Goal: Task Accomplishment & Management: Manage account settings

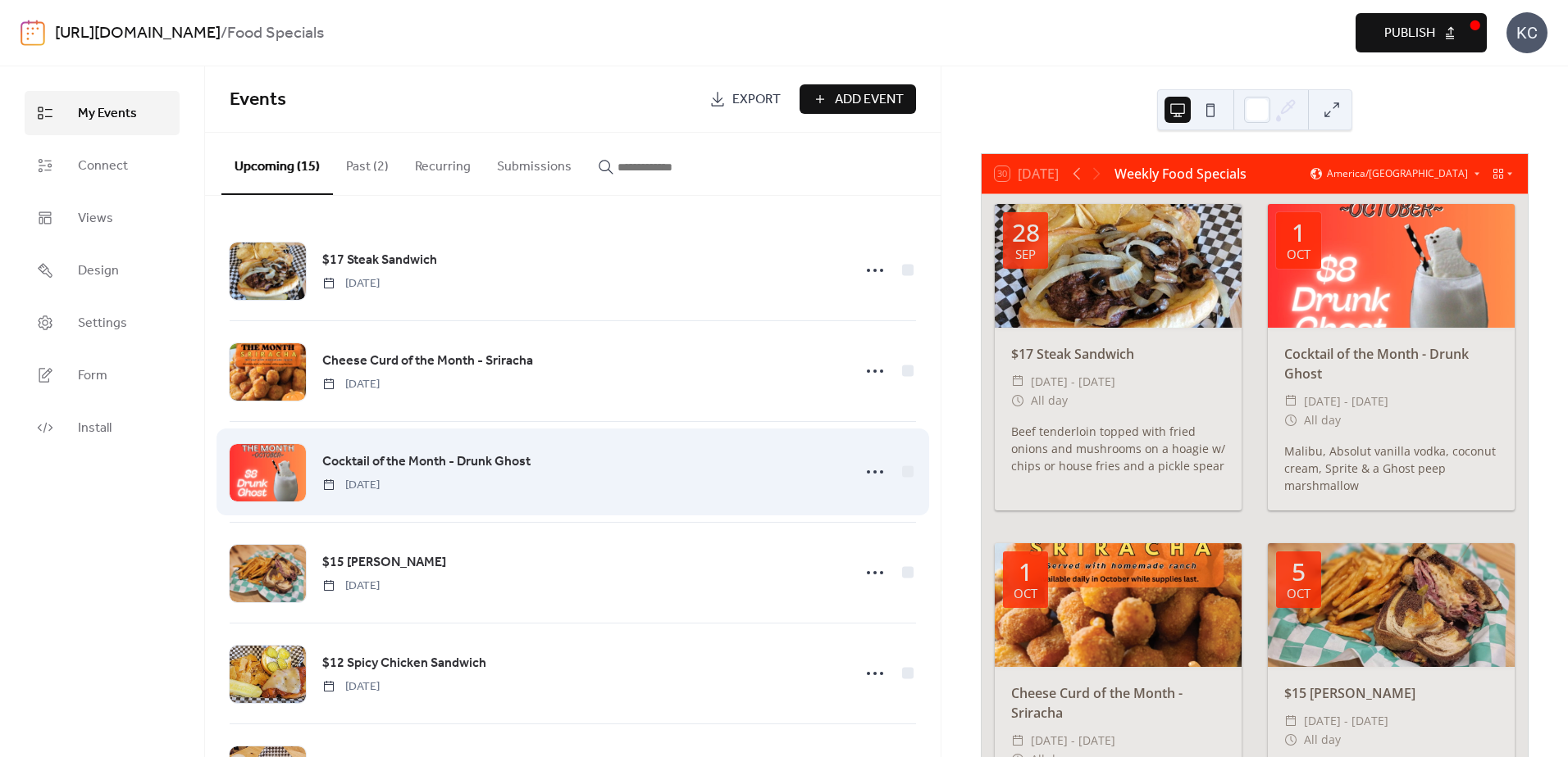
click at [631, 467] on div "Cocktail of the Month - Drunk Ghost [DATE]" at bounding box center [582, 472] width 520 height 42
click at [862, 471] on icon at bounding box center [875, 472] width 26 height 26
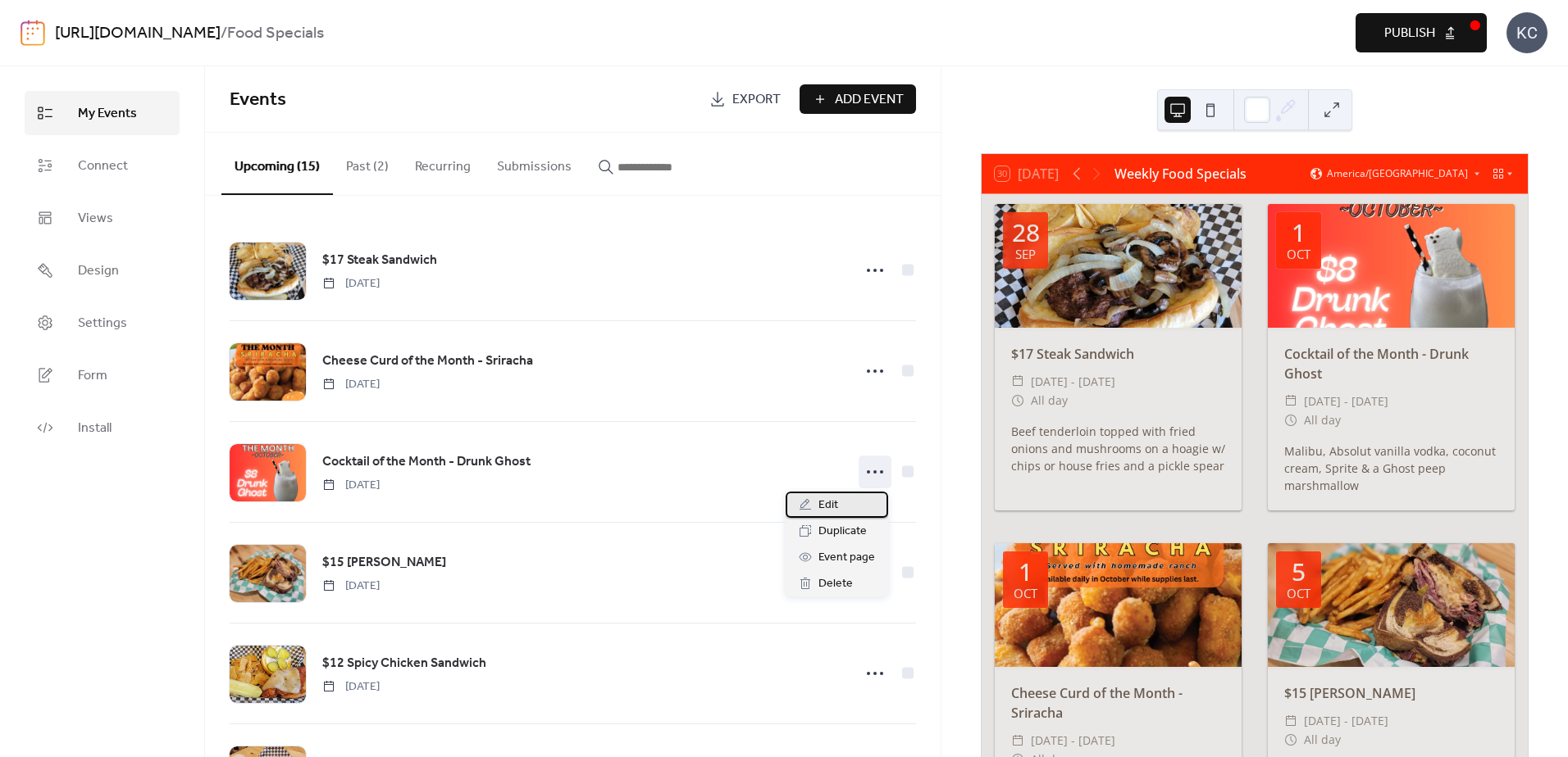
click at [825, 493] on div "Edit" at bounding box center [836, 505] width 103 height 26
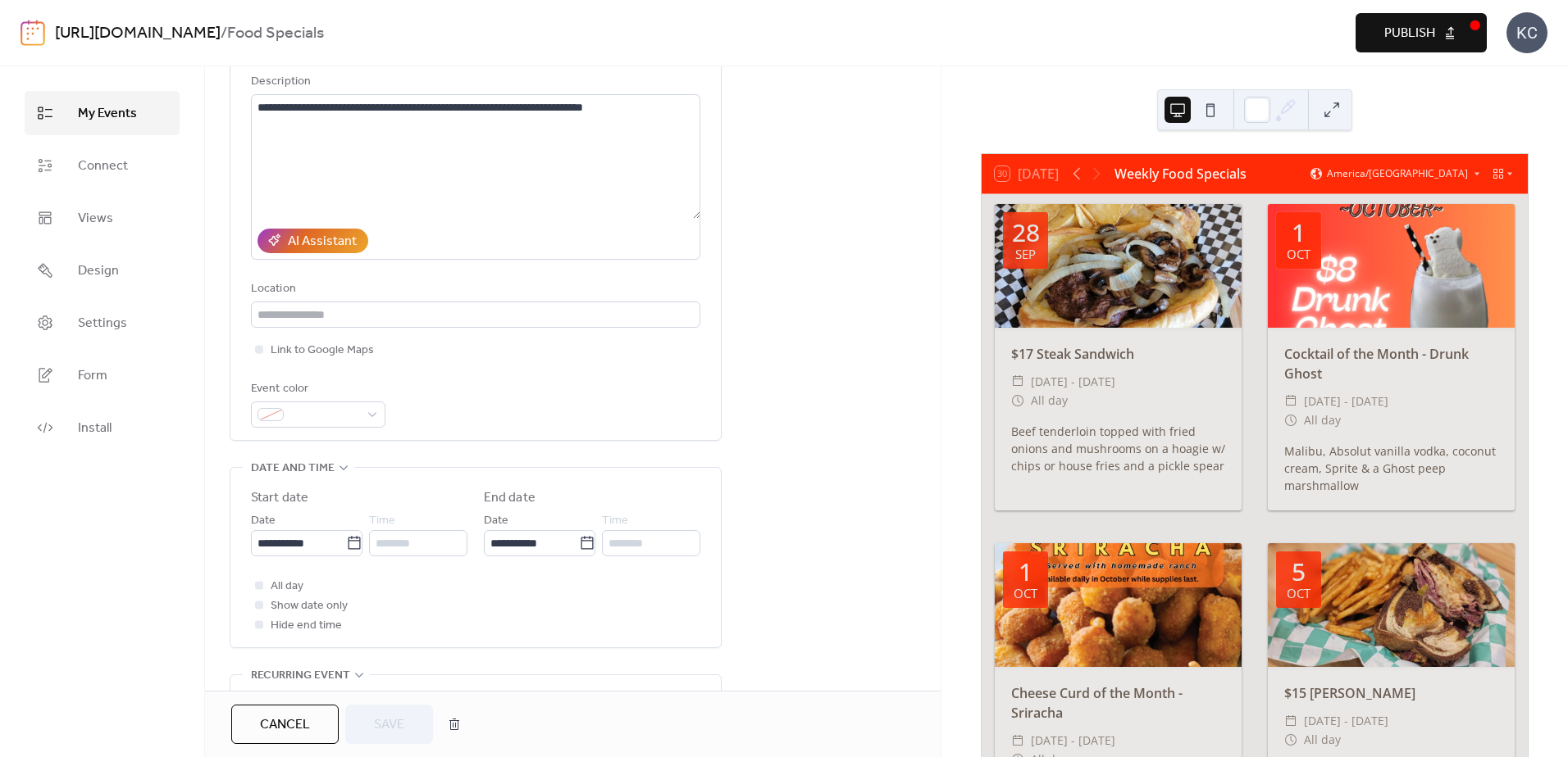
scroll to position [410, 0]
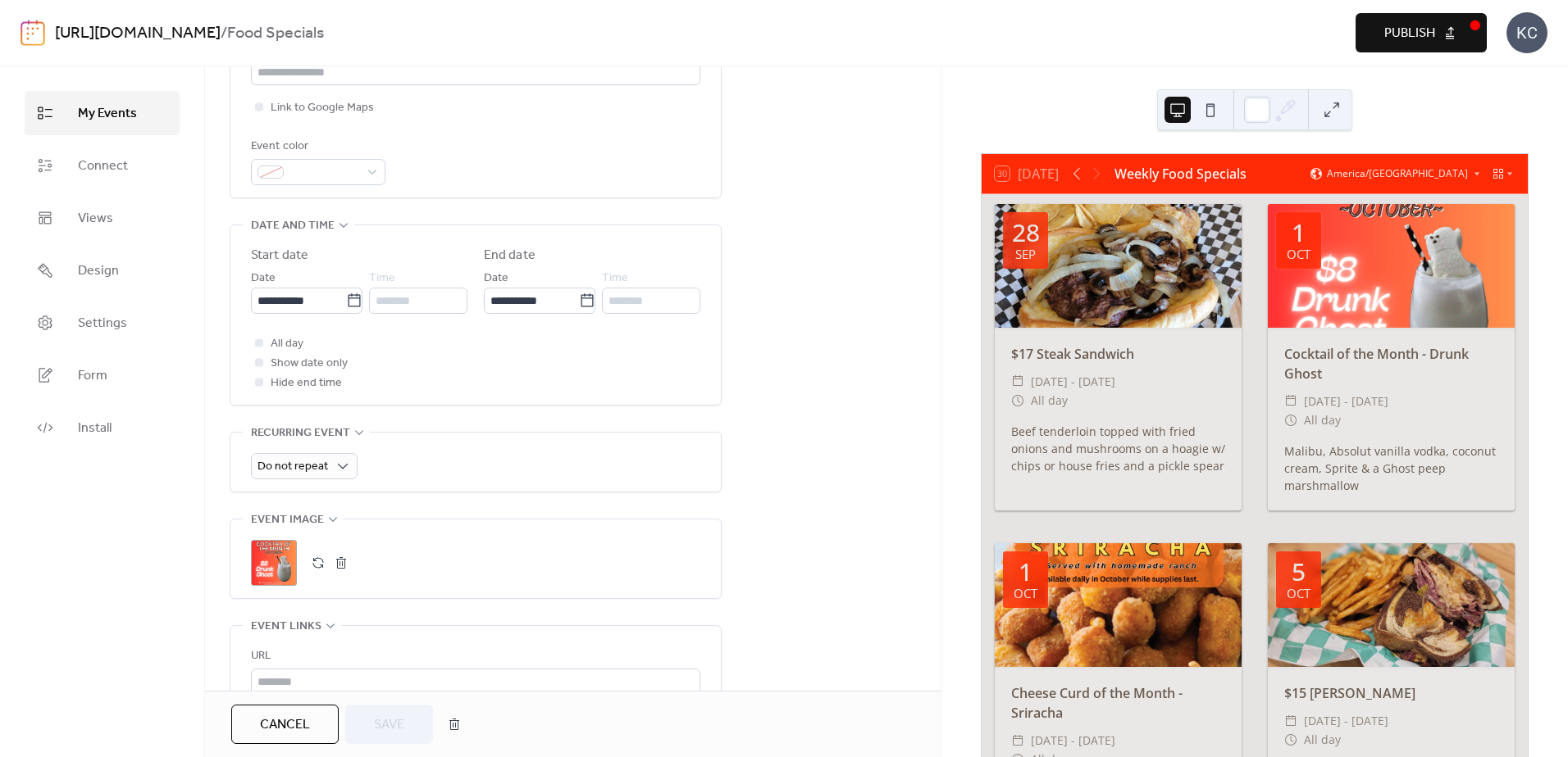
click at [345, 562] on button "button" at bounding box center [341, 563] width 23 height 23
click at [275, 566] on icon at bounding box center [274, 563] width 23 height 23
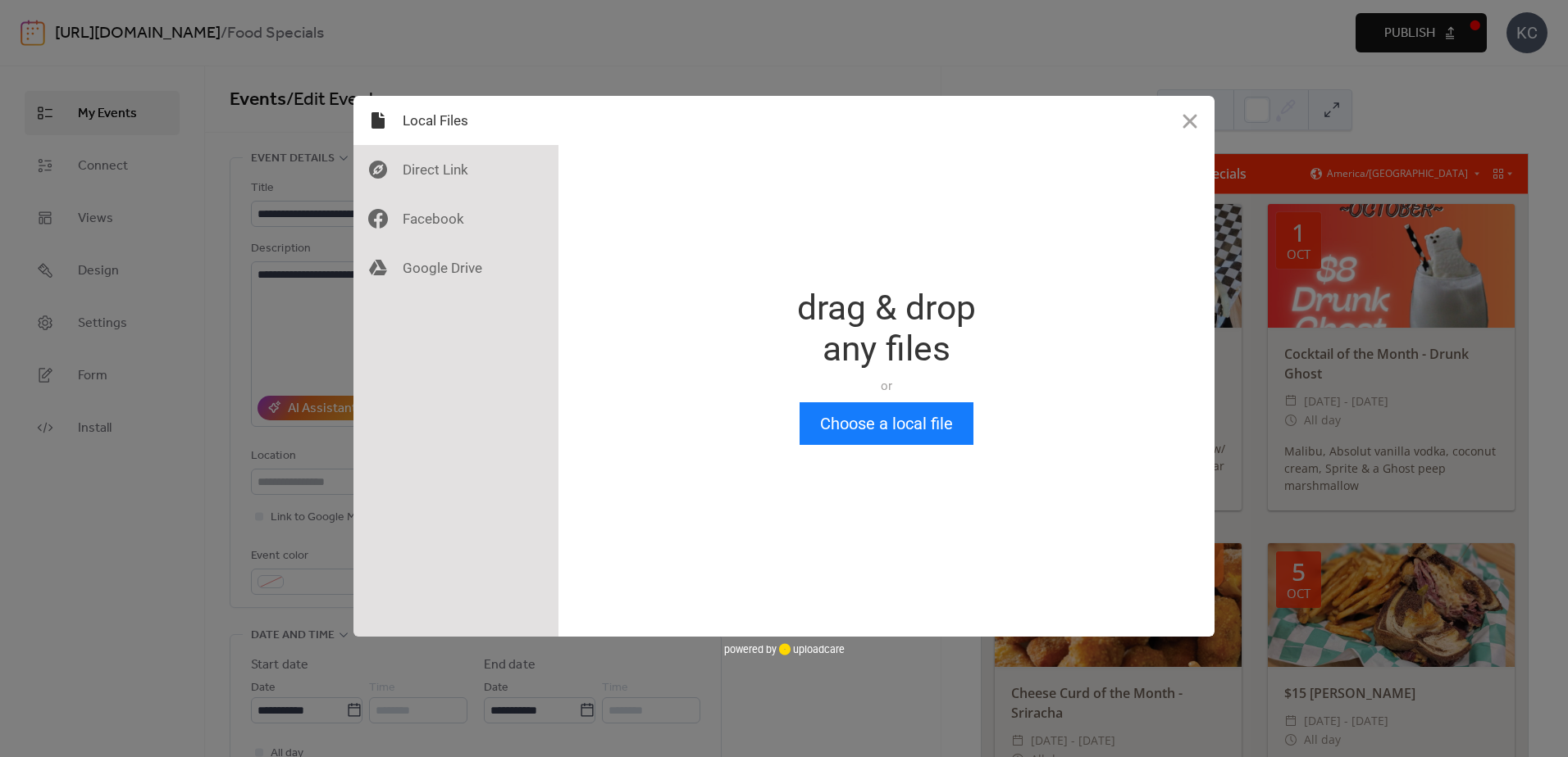
scroll to position [0, 0]
click at [898, 434] on button "Choose a local file" at bounding box center [886, 424] width 174 height 43
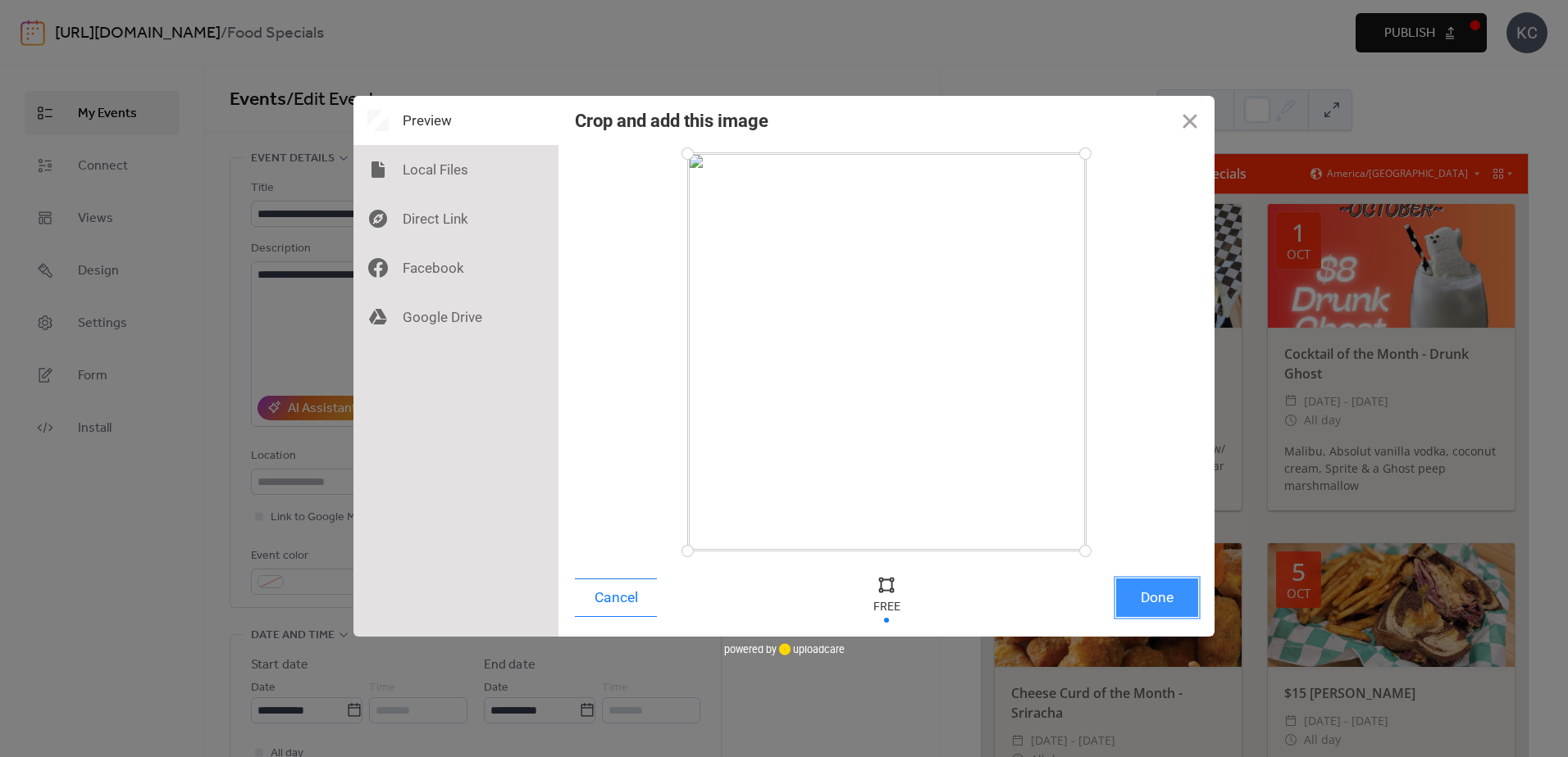
click at [1164, 608] on button "Done" at bounding box center [1157, 598] width 82 height 39
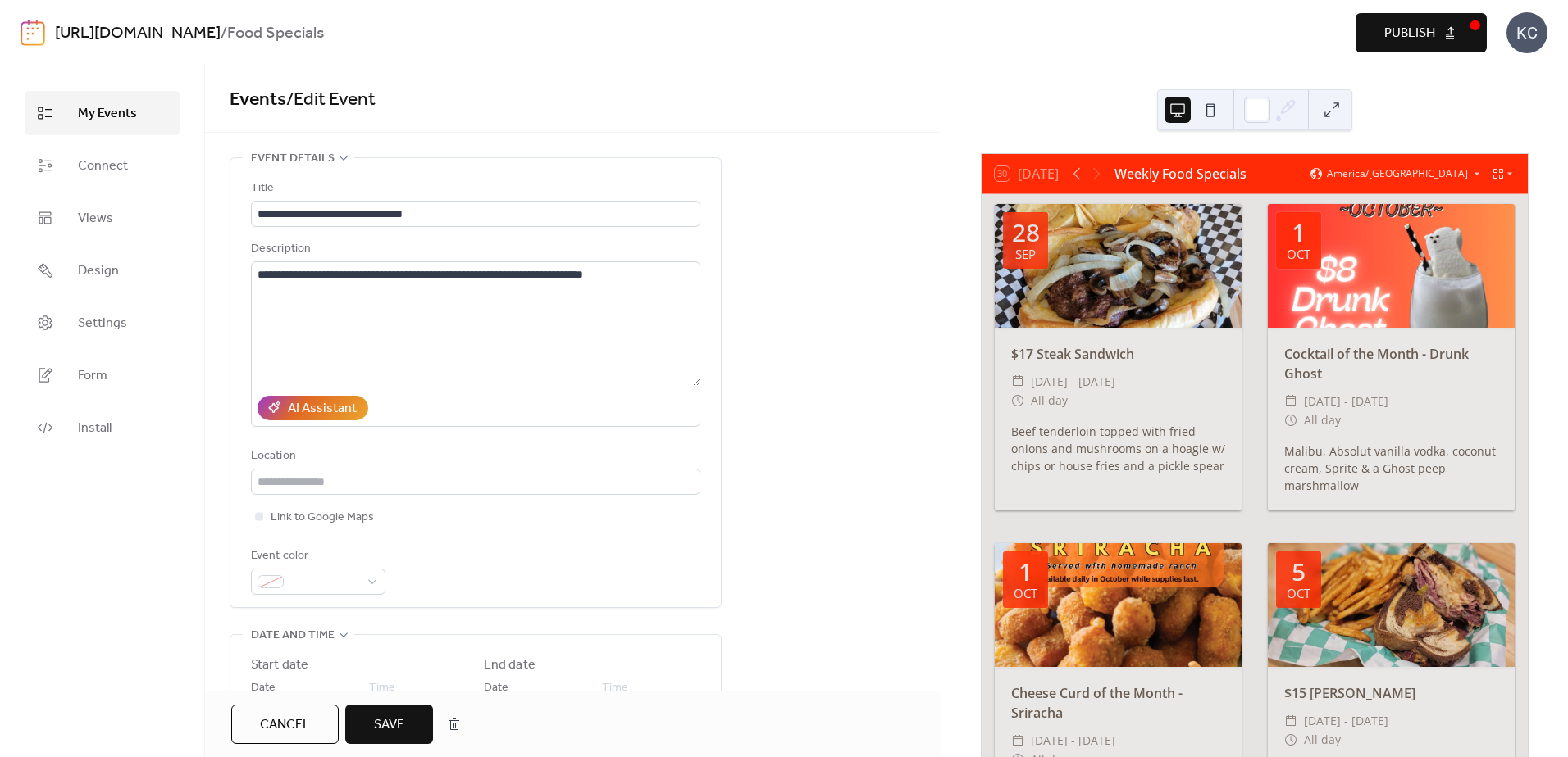
click at [394, 716] on span "Save" at bounding box center [389, 726] width 30 height 20
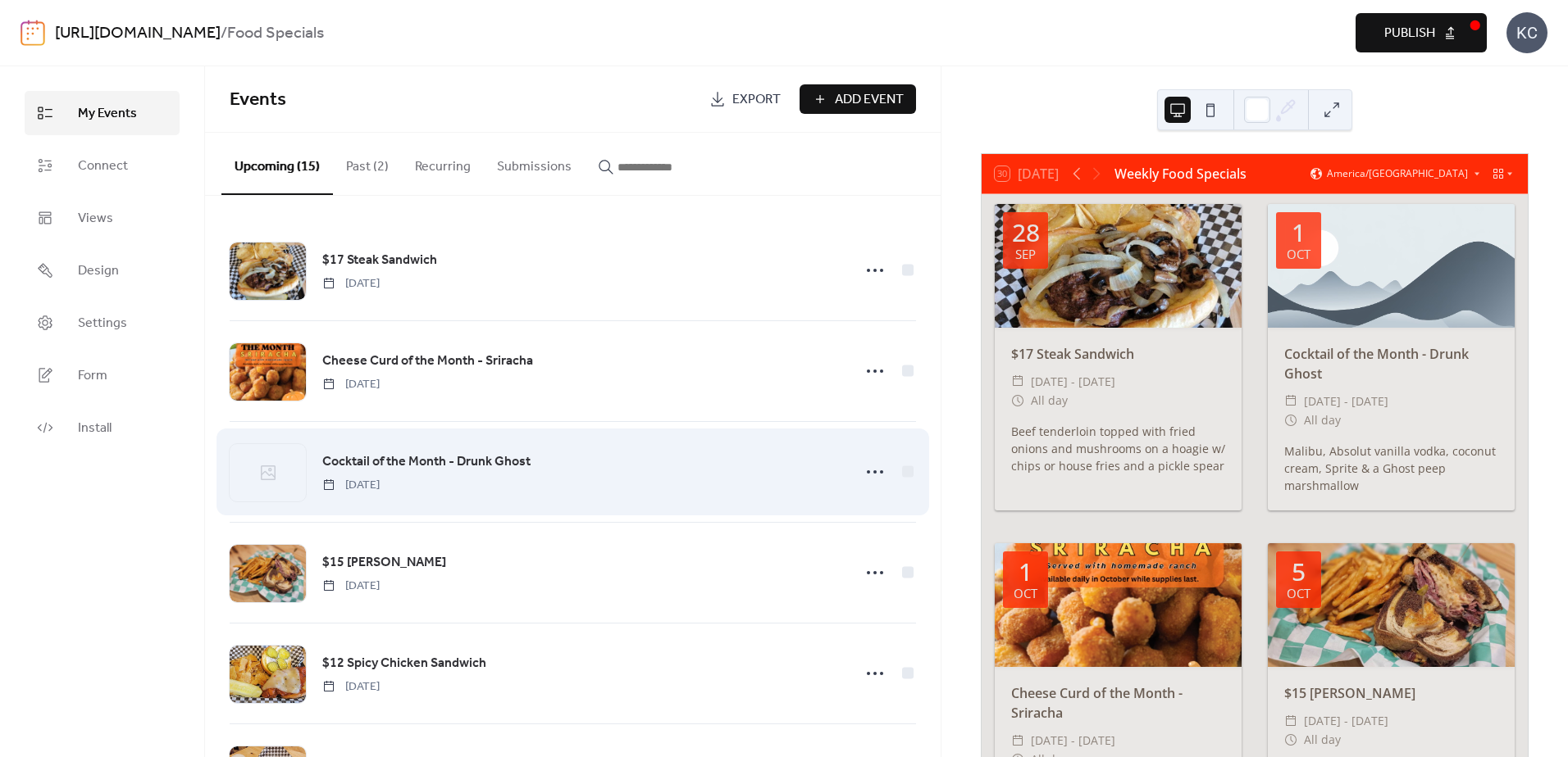
click at [507, 454] on span "Cocktail of the Month - Drunk Ghost" at bounding box center [426, 462] width 209 height 20
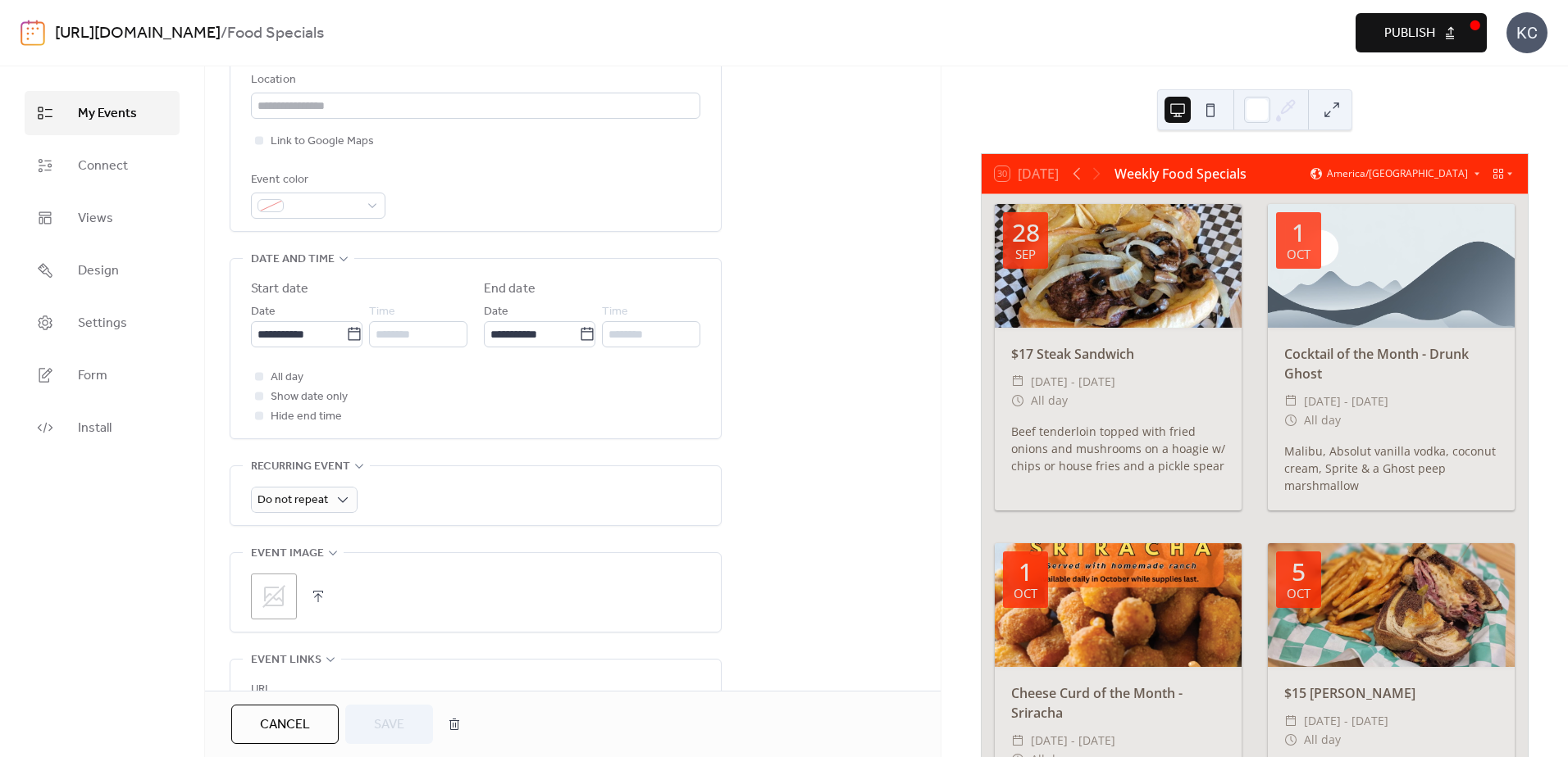
scroll to position [410, 0]
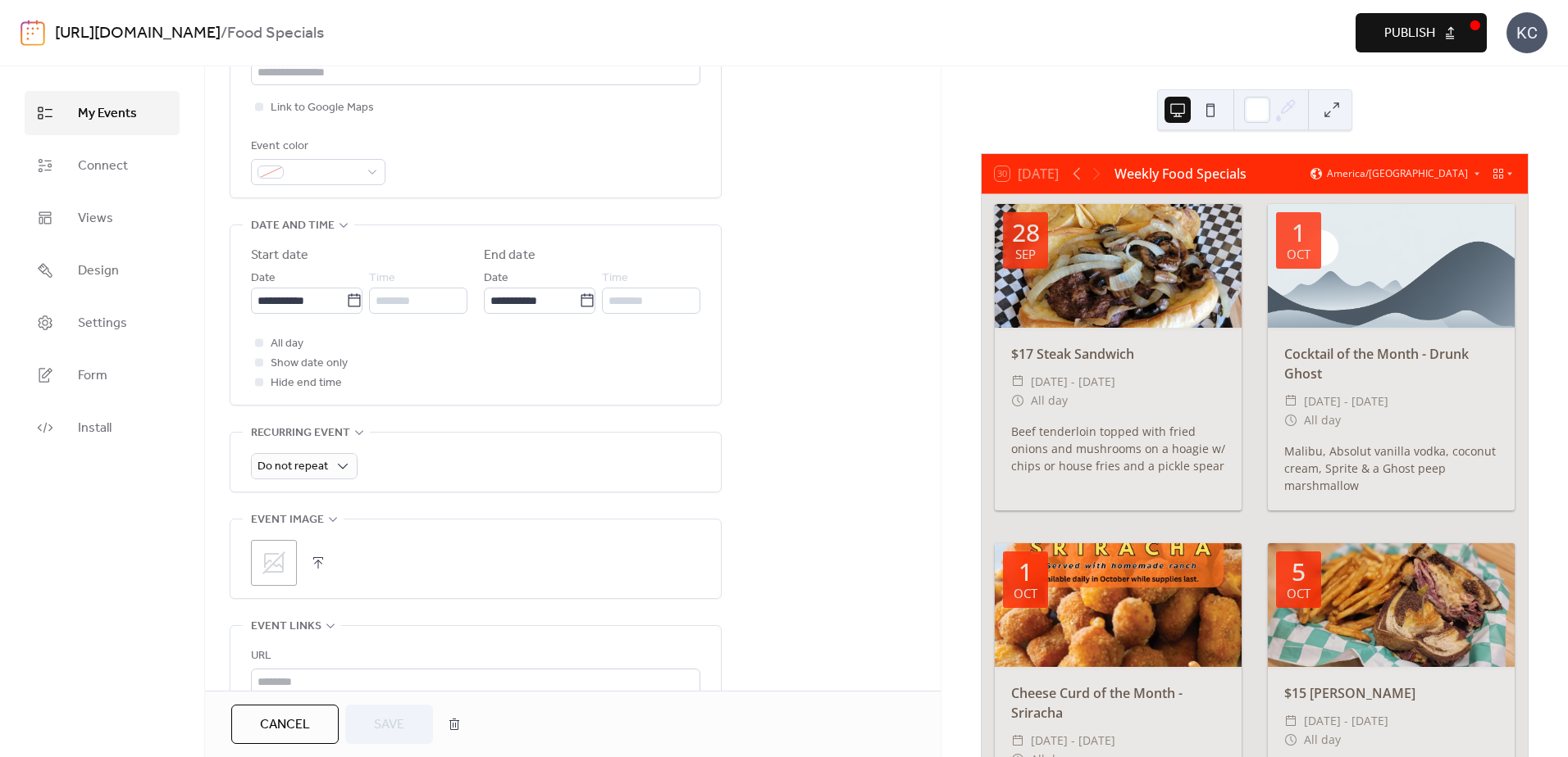
click at [274, 548] on div ";" at bounding box center [274, 563] width 46 height 46
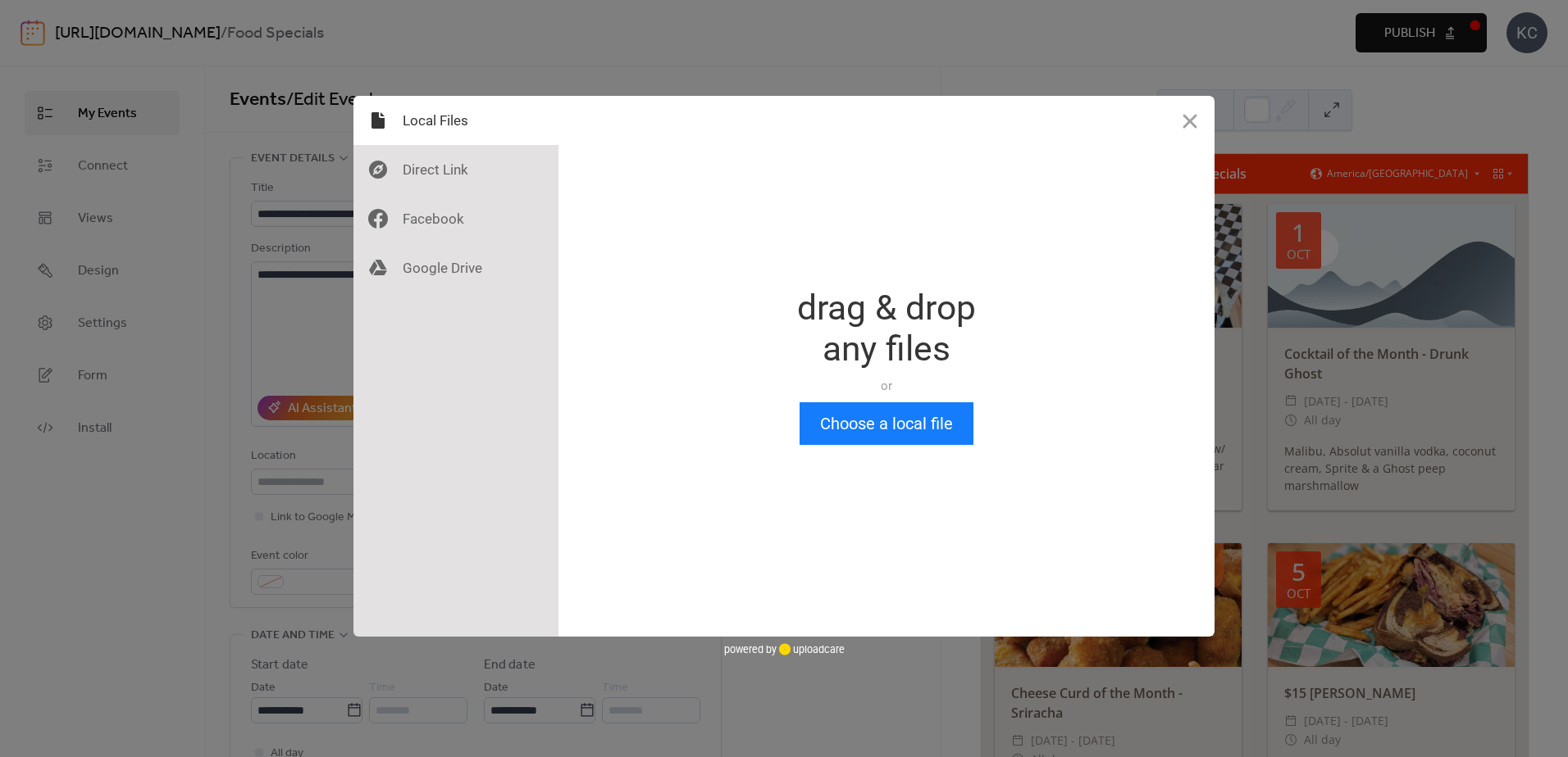
scroll to position [0, 0]
click at [879, 437] on button "Choose a local file" at bounding box center [886, 424] width 174 height 43
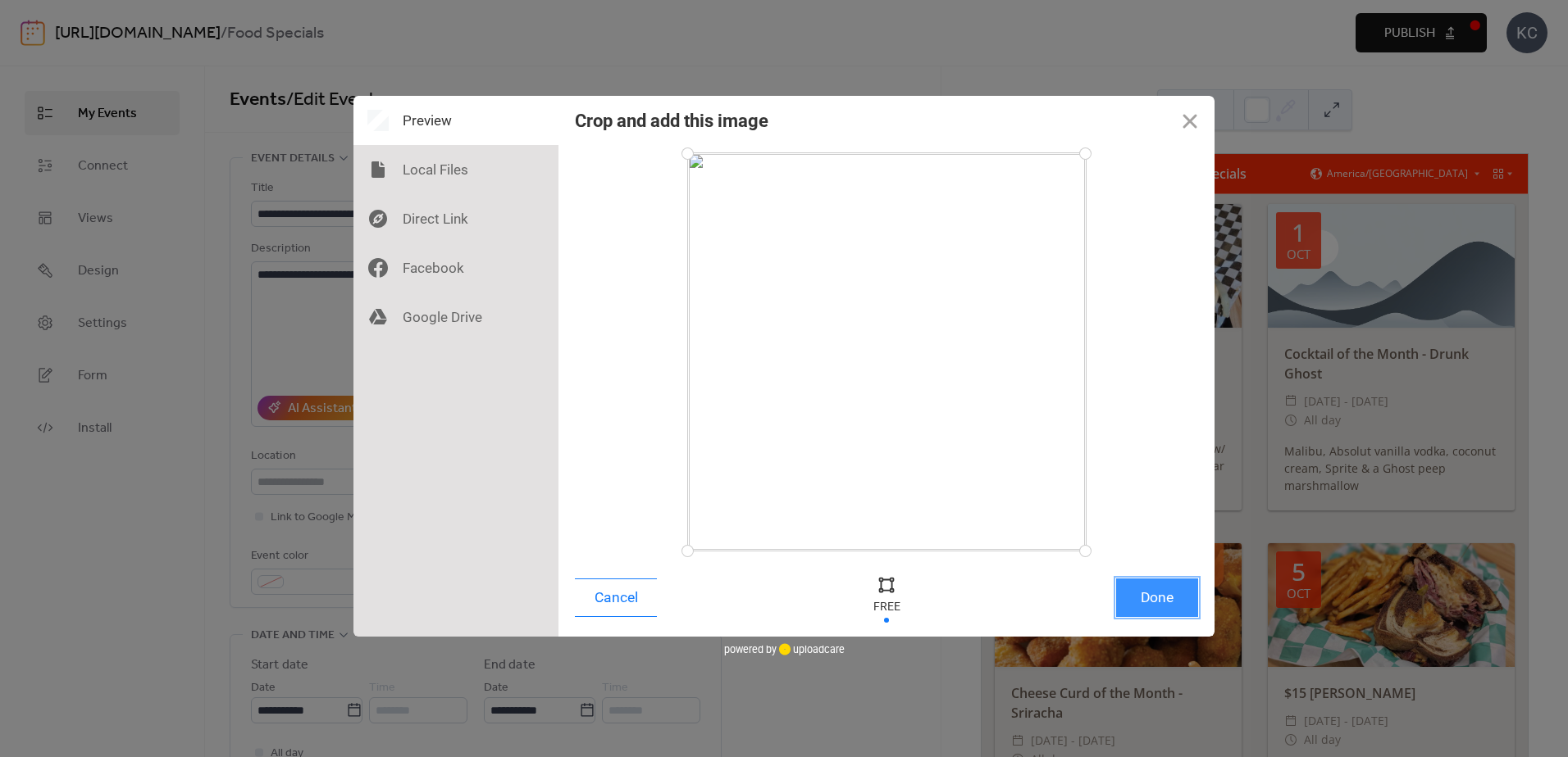
click at [1176, 602] on button "Done" at bounding box center [1157, 598] width 82 height 39
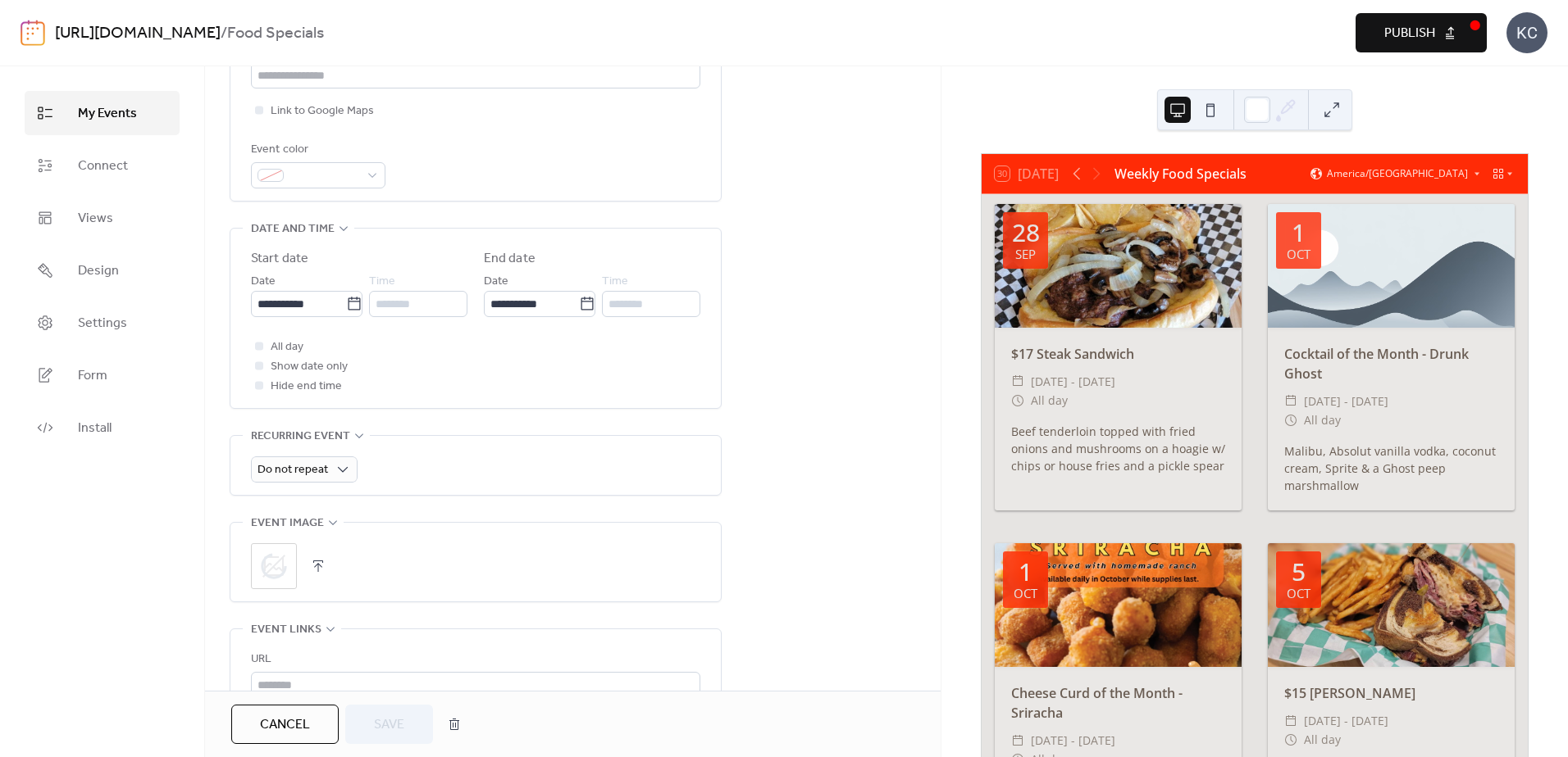
scroll to position [410, 0]
click at [402, 716] on span "Save" at bounding box center [389, 726] width 30 height 20
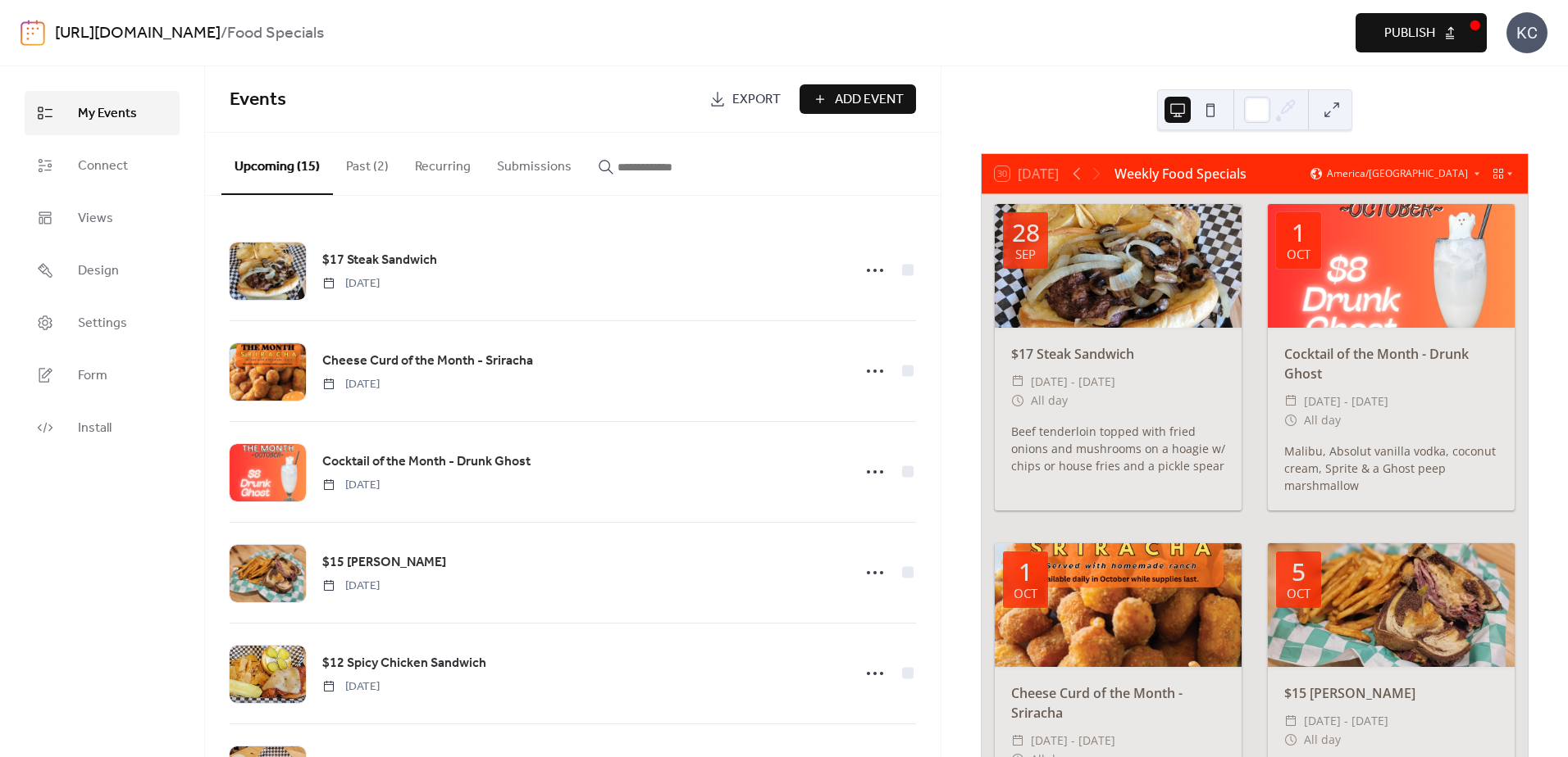
click at [1433, 27] on span "Publish" at bounding box center [1409, 34] width 51 height 20
